Goal: Task Accomplishment & Management: Use online tool/utility

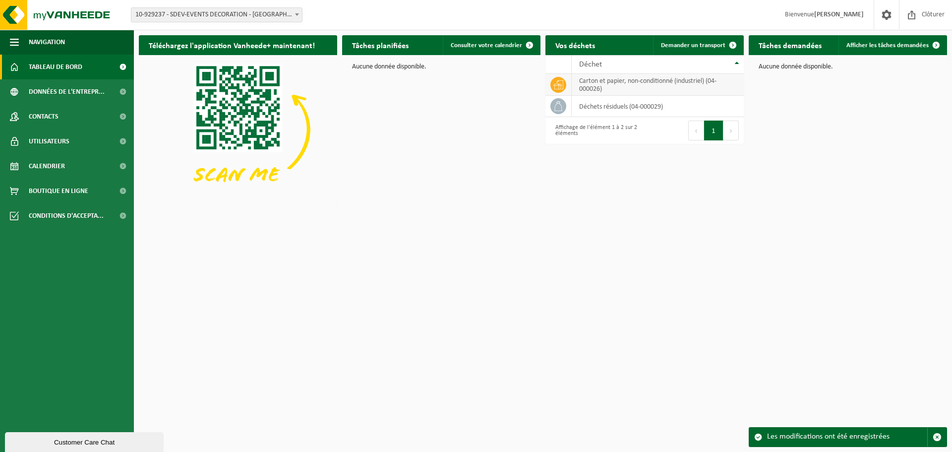
click at [684, 85] on td "carton et papier, non-conditionné (industriel) (04-000026)" at bounding box center [658, 85] width 172 height 22
click at [640, 111] on td "déchets résiduels (04-000029)" at bounding box center [658, 106] width 172 height 21
click at [593, 114] on td "déchets résiduels (04-000029)" at bounding box center [658, 106] width 172 height 21
click at [557, 111] on icon at bounding box center [558, 106] width 10 height 10
click at [569, 87] on td at bounding box center [558, 85] width 26 height 22
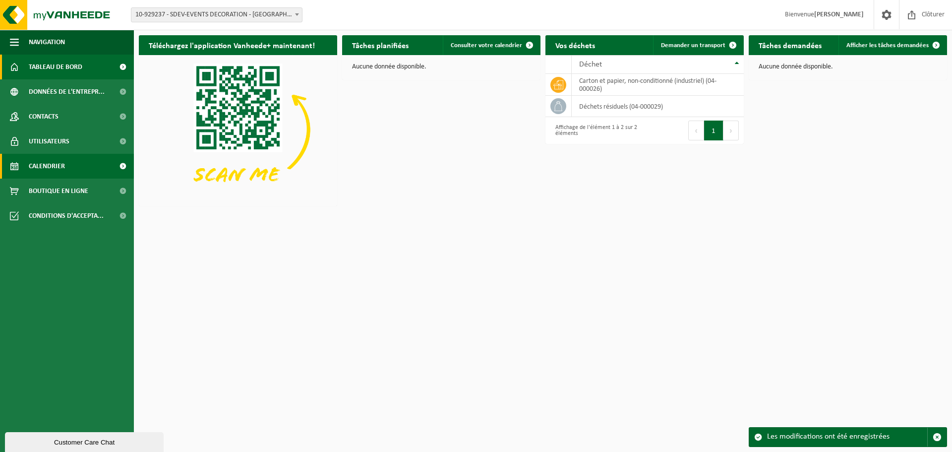
click at [69, 170] on link "Calendrier" at bounding box center [67, 166] width 134 height 25
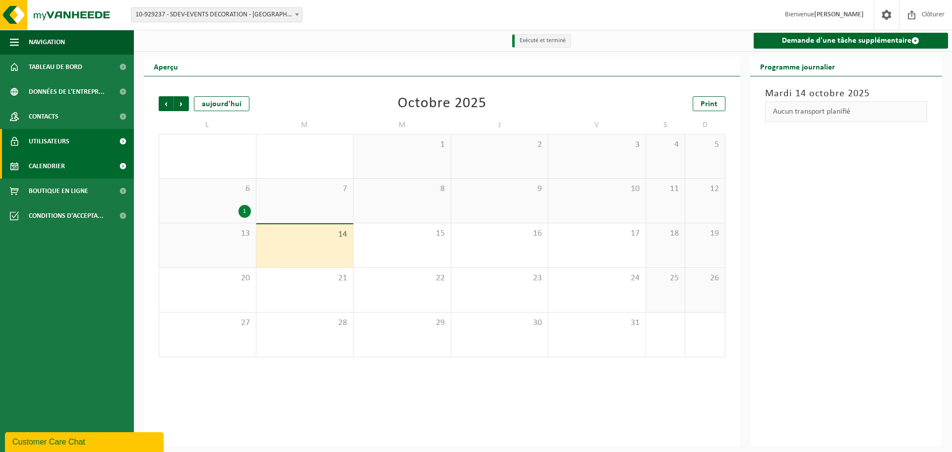
click at [65, 140] on span "Utilisateurs" at bounding box center [49, 141] width 41 height 25
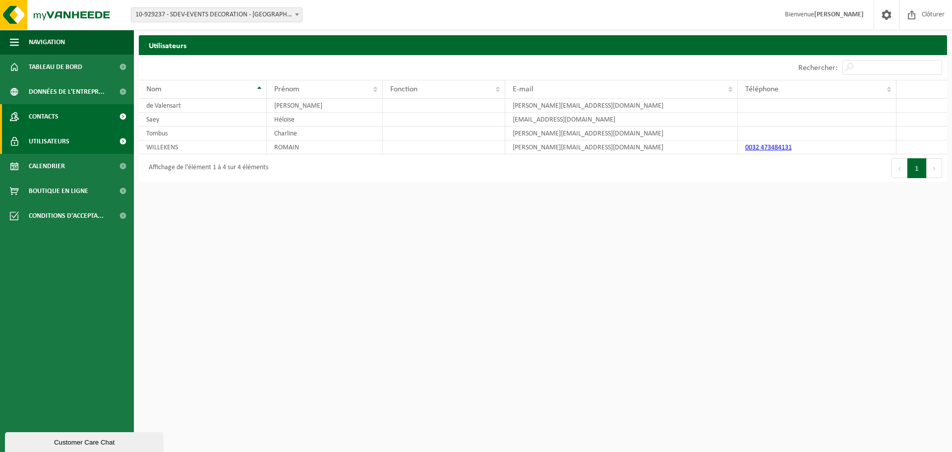
click at [71, 122] on link "Contacts" at bounding box center [67, 116] width 134 height 25
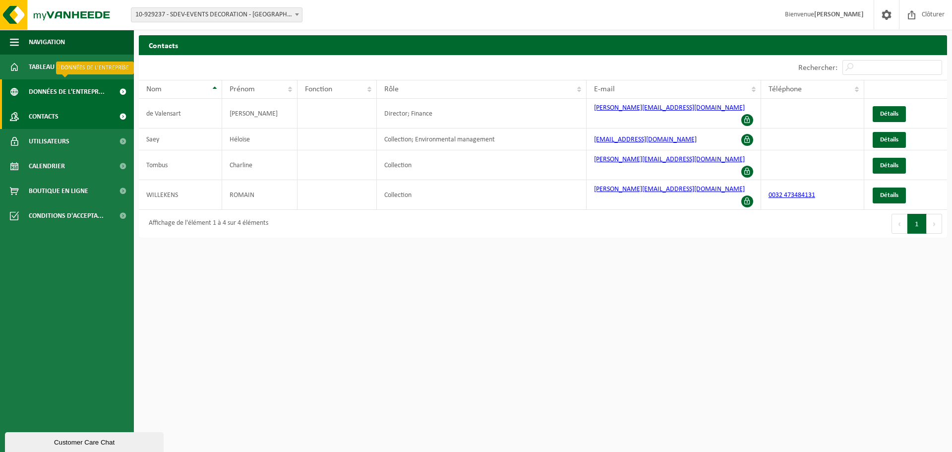
click at [74, 91] on span "Données de l'entrepr..." at bounding box center [67, 91] width 76 height 25
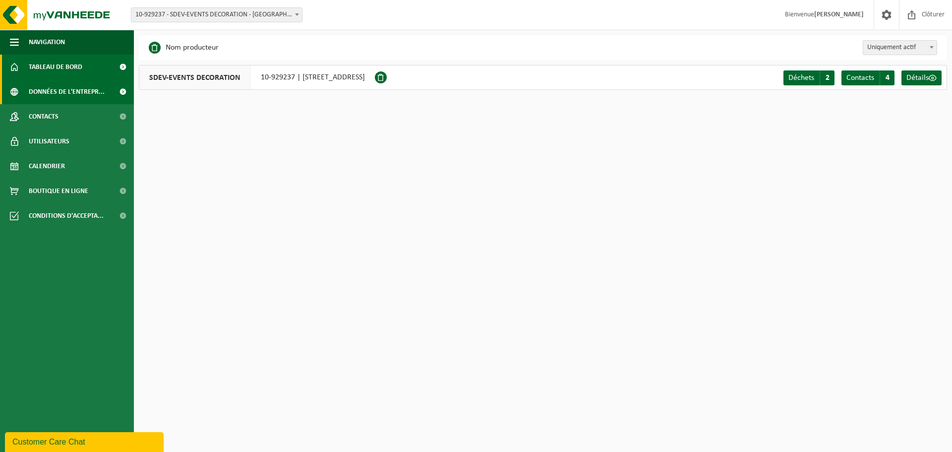
click at [65, 74] on span "Tableau de bord" at bounding box center [56, 67] width 54 height 25
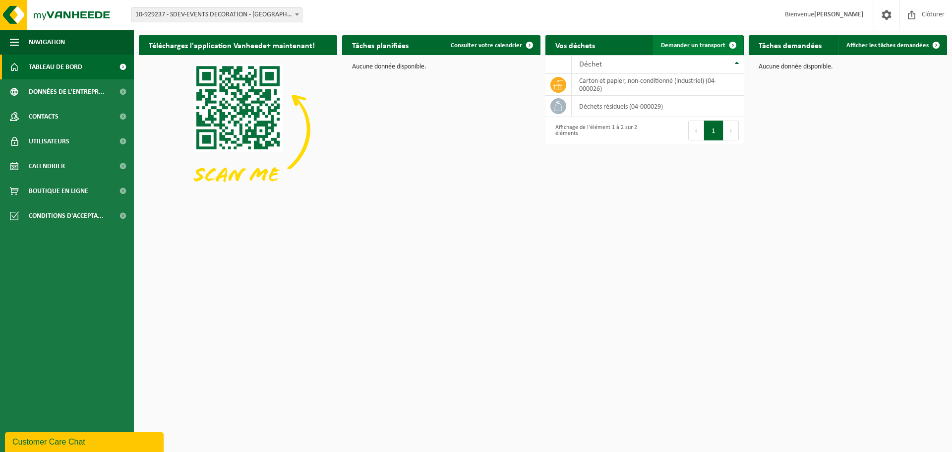
click at [702, 50] on link "Demander un transport" at bounding box center [698, 45] width 90 height 20
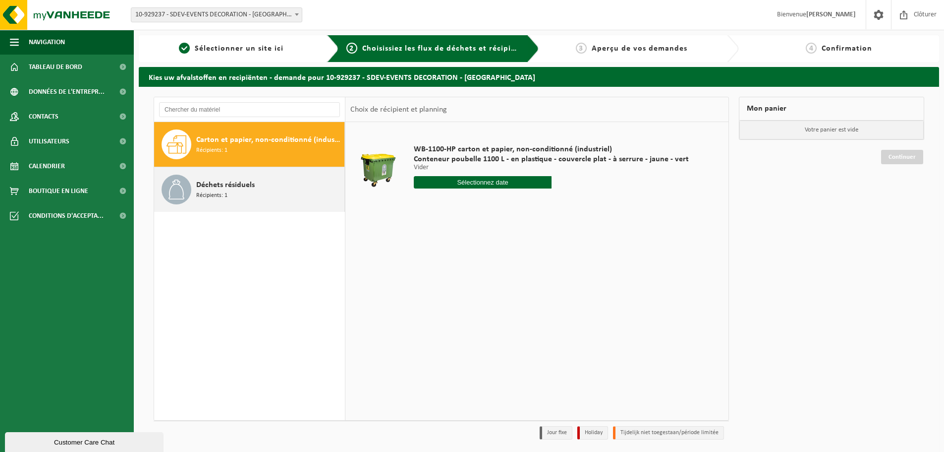
click at [258, 198] on div "Déchets résiduels Récipients: 1" at bounding box center [269, 189] width 146 height 30
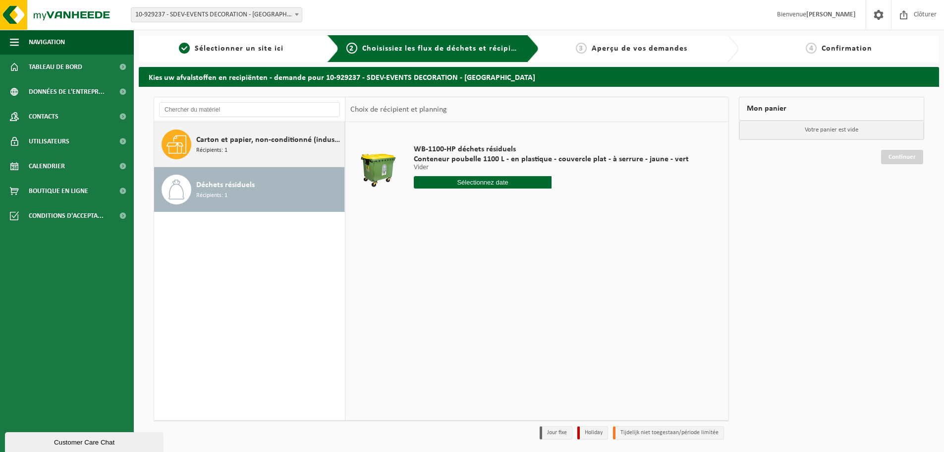
click at [267, 147] on div "Carton et papier, non-conditionné (industriel) Récipients: 1" at bounding box center [269, 144] width 146 height 30
